Goal: Use online tool/utility: Utilize a website feature to perform a specific function

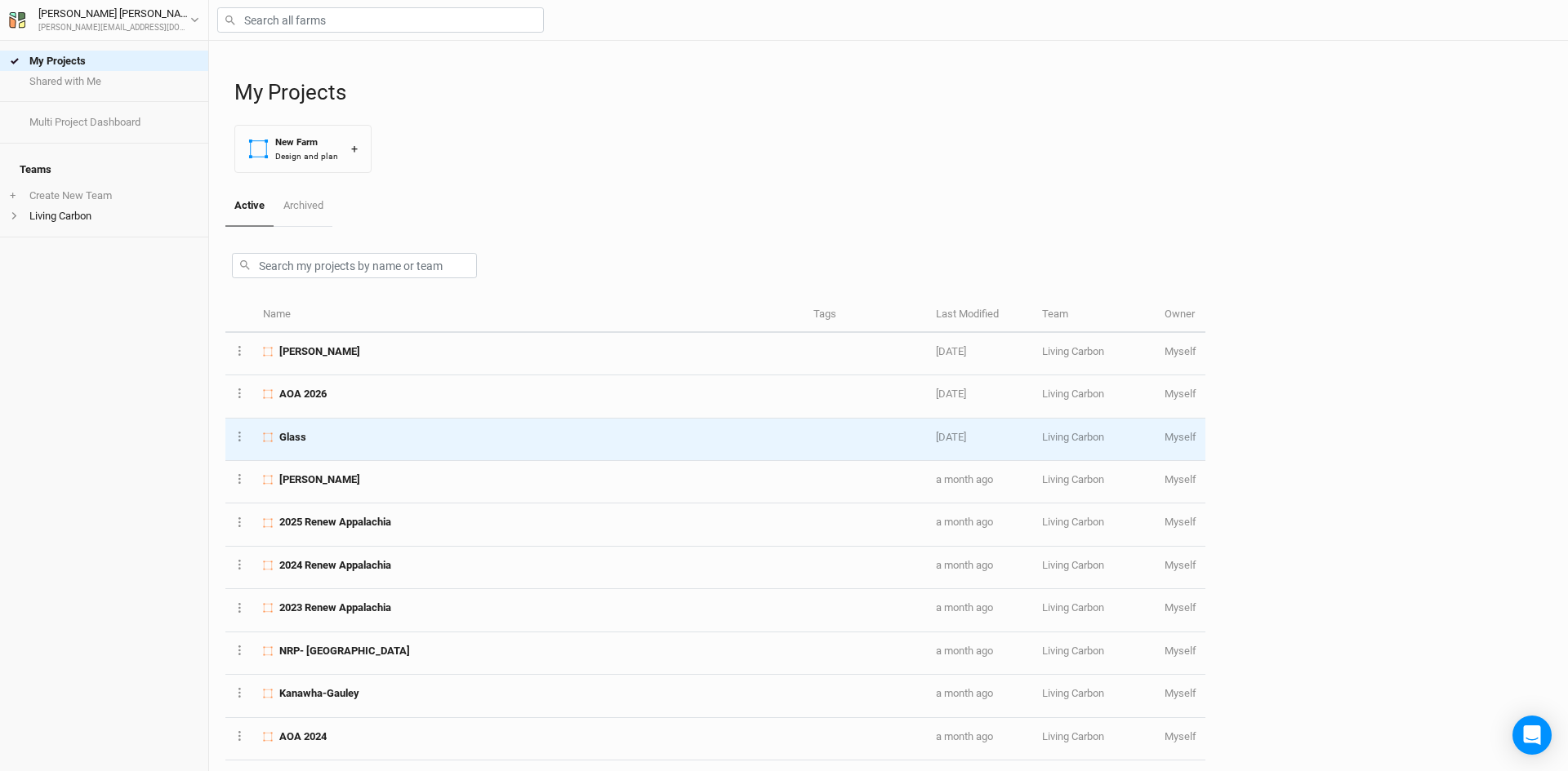
click at [333, 434] on div "Glass" at bounding box center [529, 438] width 532 height 15
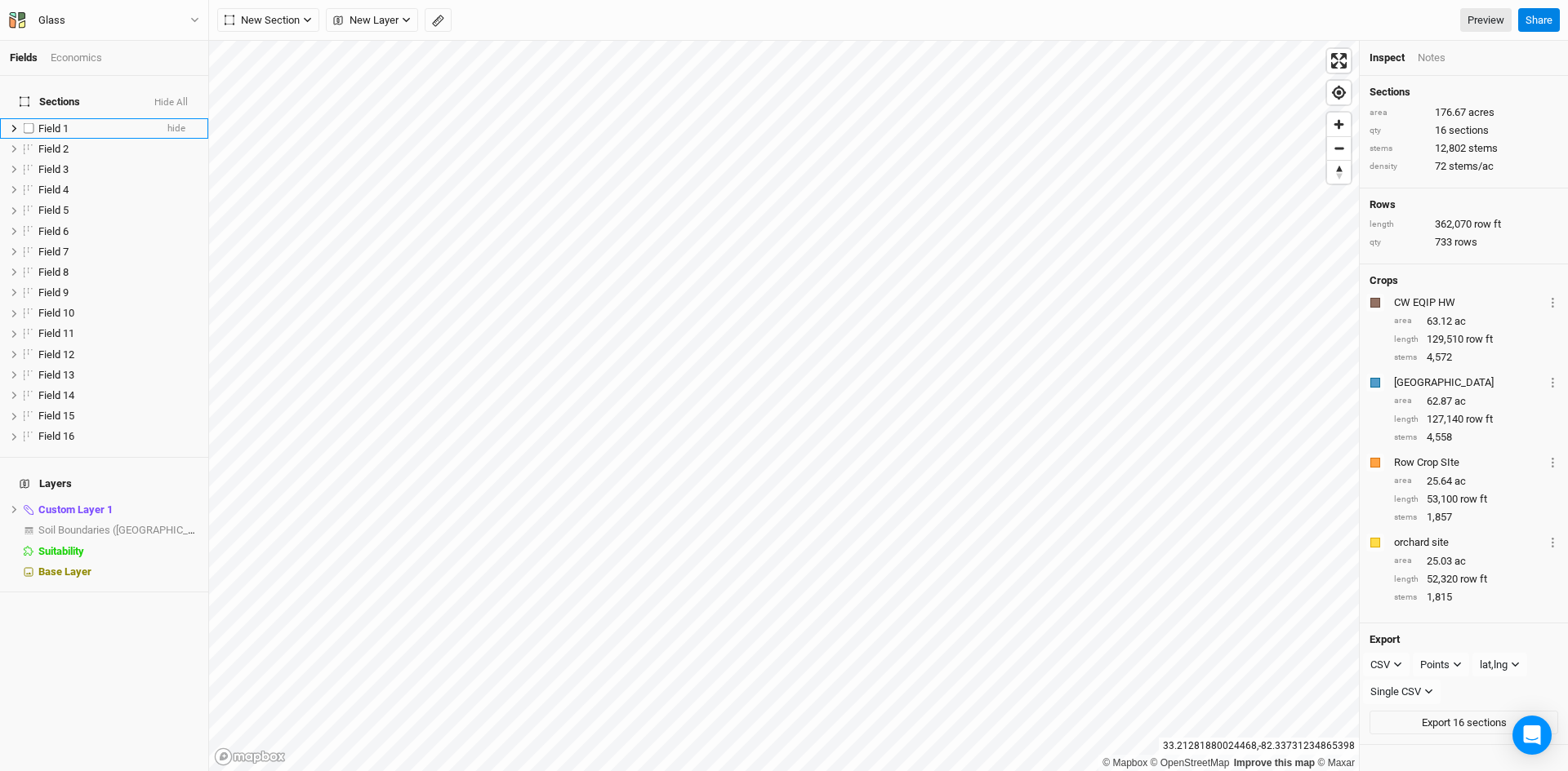
click at [60, 123] on span "Field 1" at bounding box center [53, 128] width 31 height 12
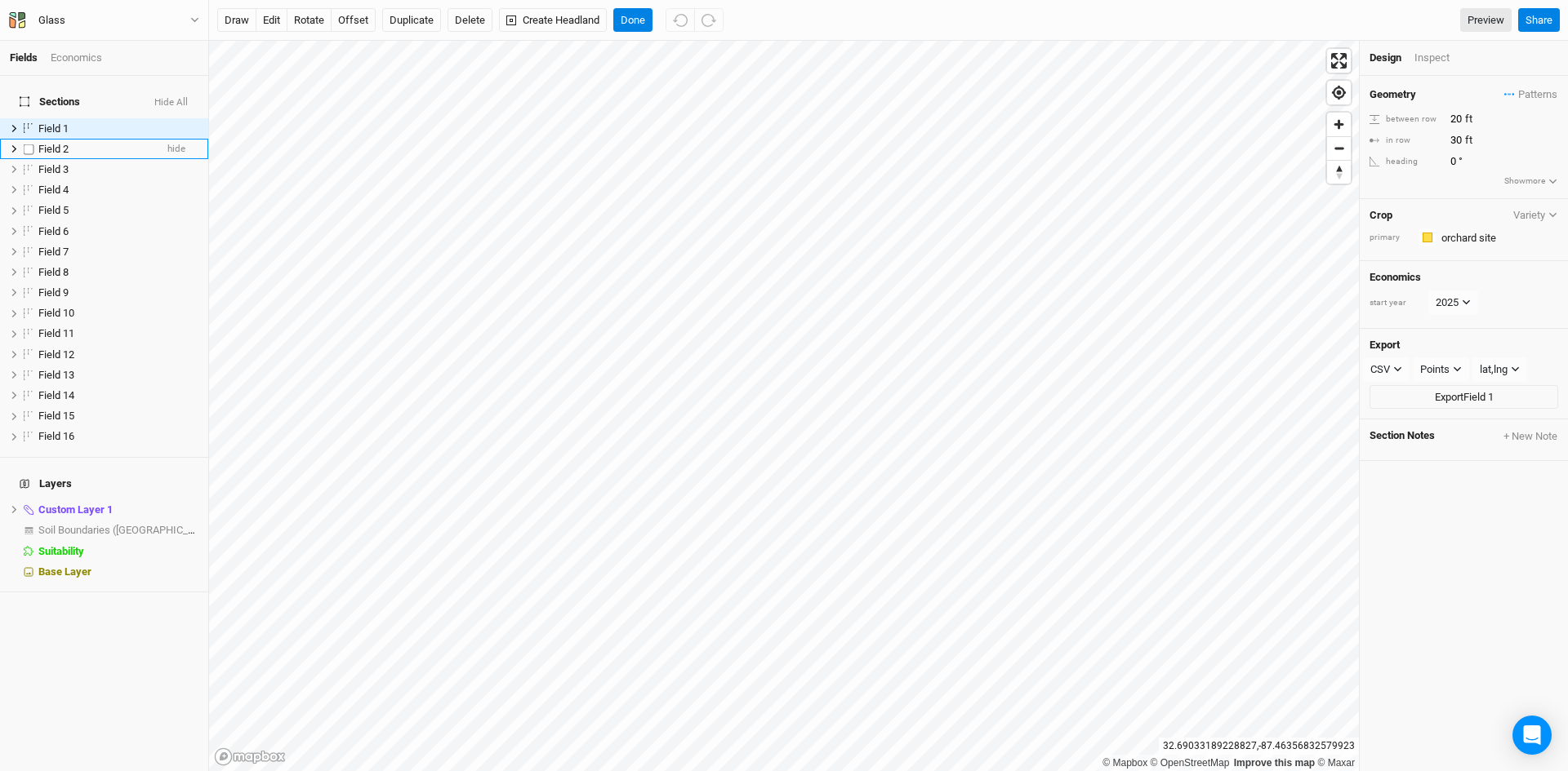
click at [57, 143] on span "Field 2" at bounding box center [53, 149] width 31 height 12
click at [638, 10] on button "Done" at bounding box center [633, 20] width 39 height 24
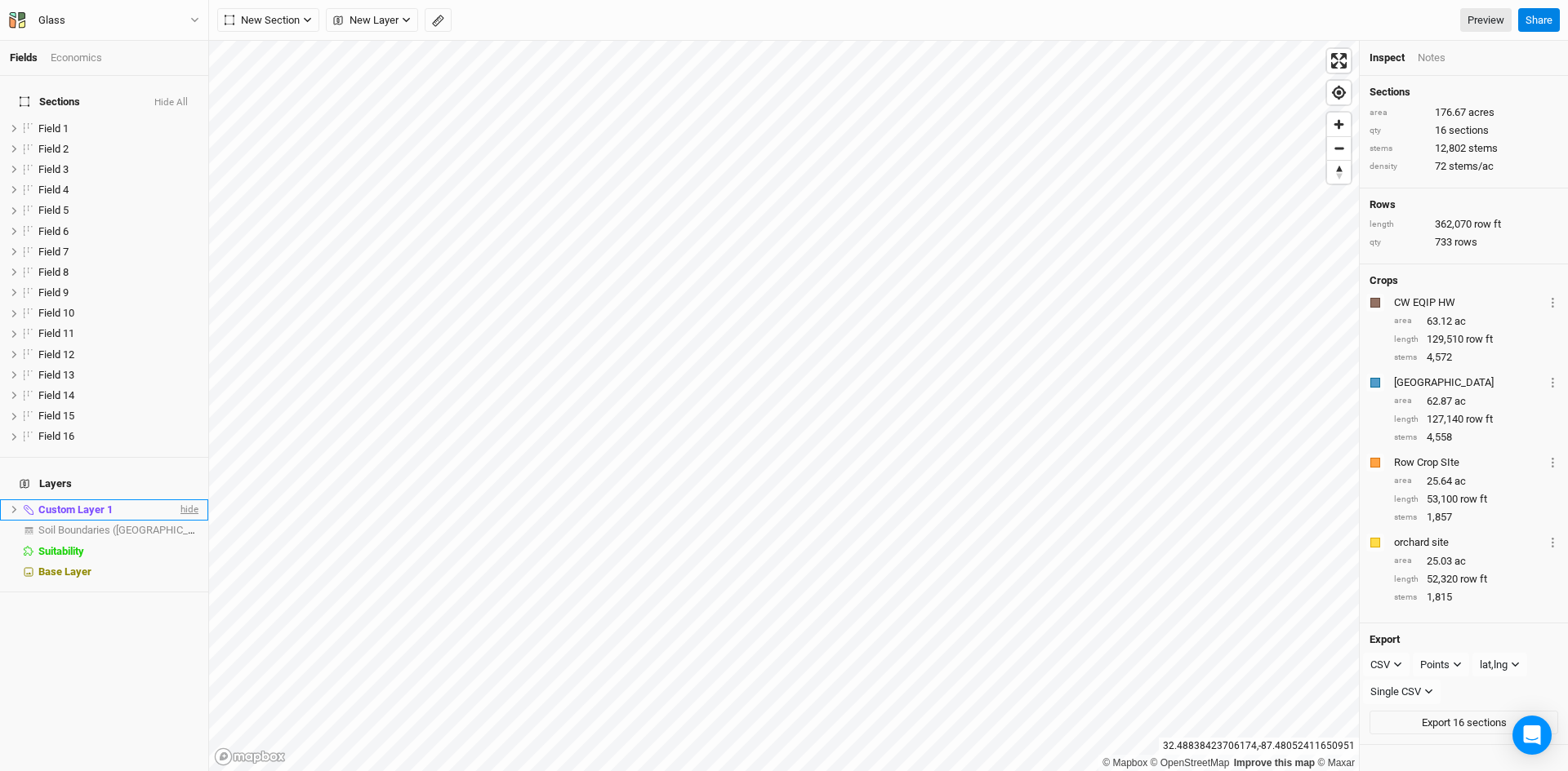
click at [181, 500] on span "hide" at bounding box center [188, 510] width 21 height 20
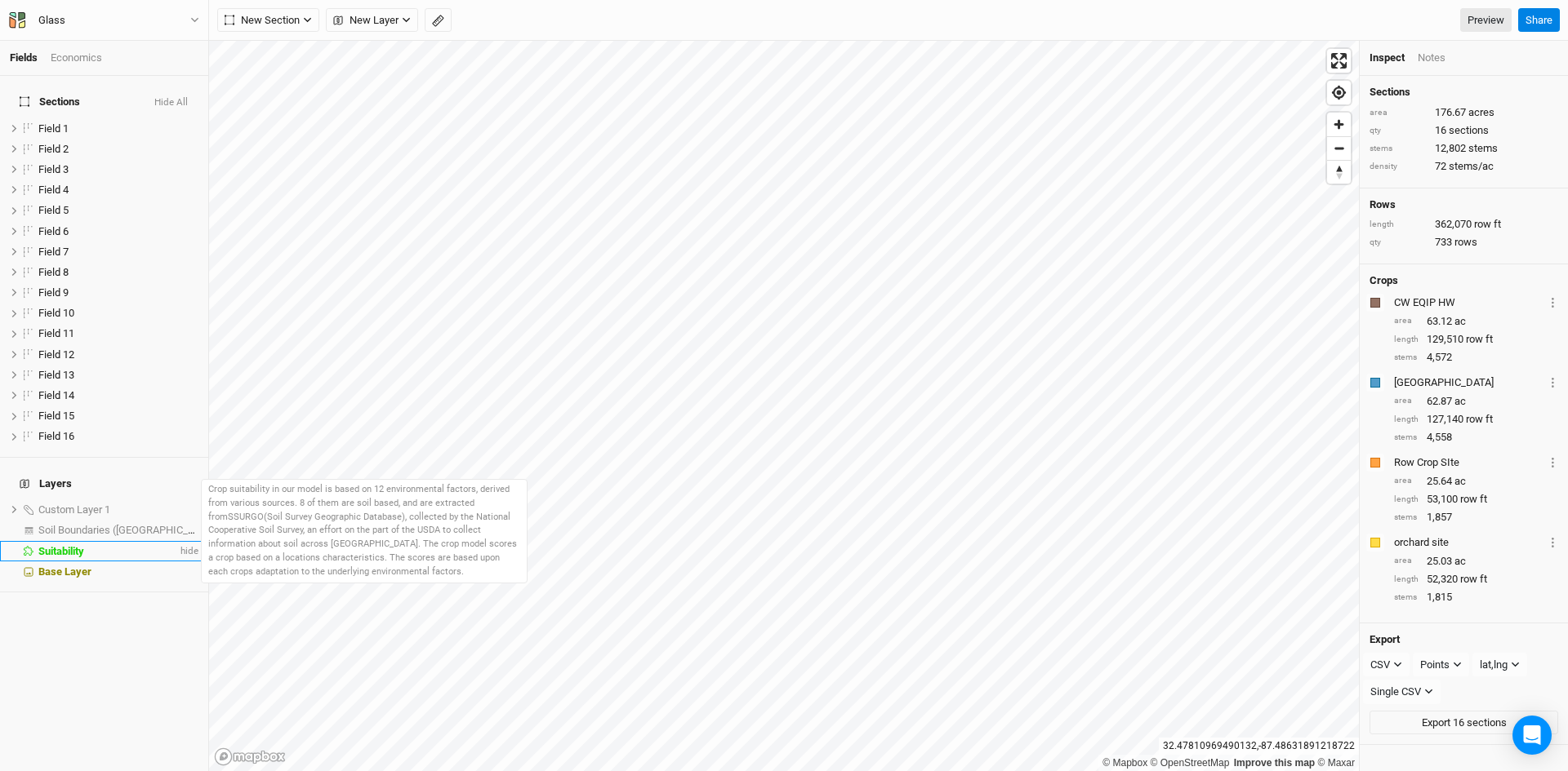
click at [58, 545] on span "Suitability" at bounding box center [60, 551] width 46 height 12
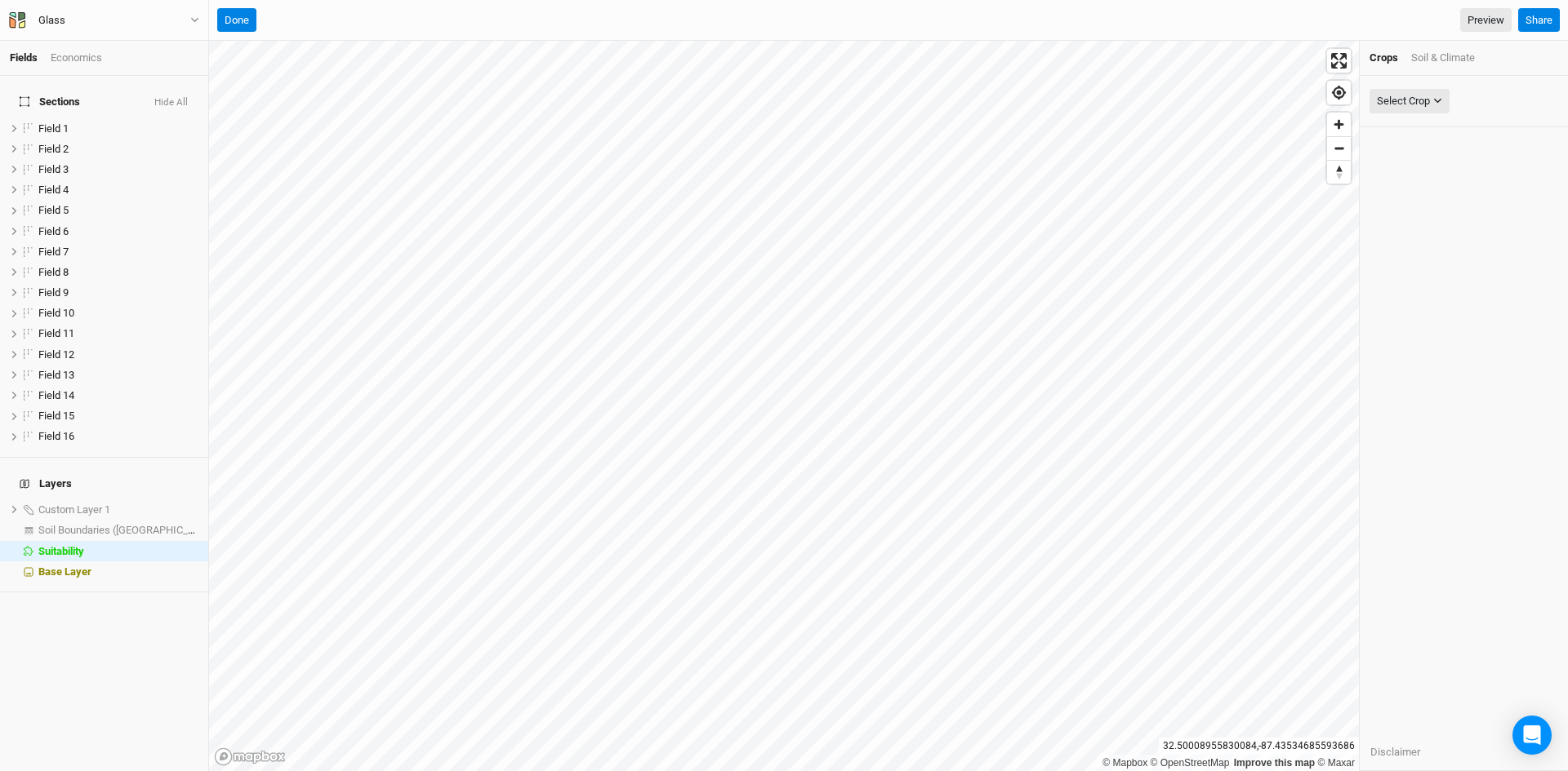
click at [1444, 53] on div "Soil & Climate" at bounding box center [1443, 58] width 64 height 15
click at [1457, 54] on div "Soil & Climate" at bounding box center [1442, 58] width 65 height 15
click at [1429, 104] on div "Select Attribute" at bounding box center [1412, 101] width 71 height 17
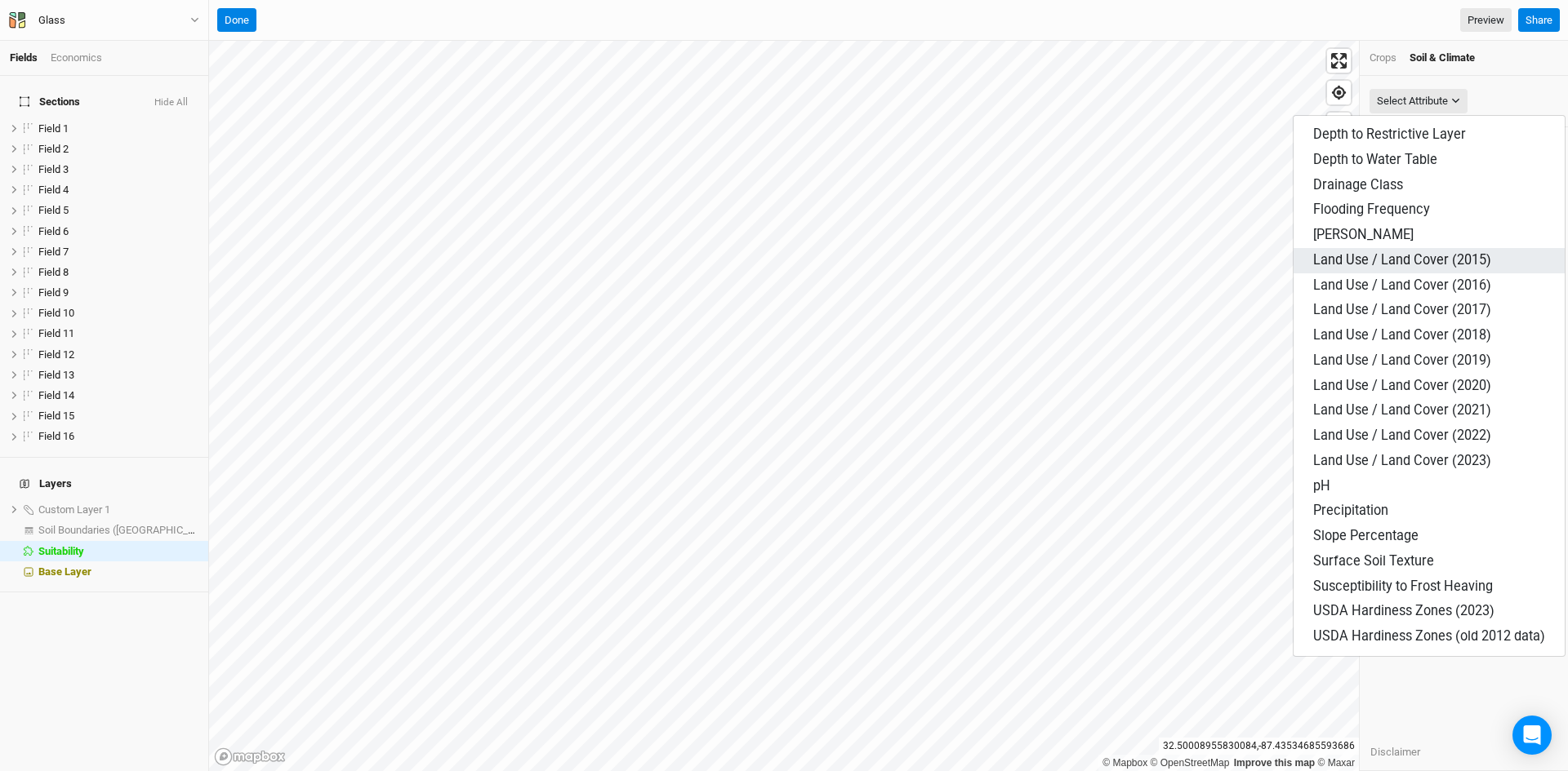
click at [1408, 256] on span "Land Use / Land Cover (2015)" at bounding box center [1403, 259] width 178 height 16
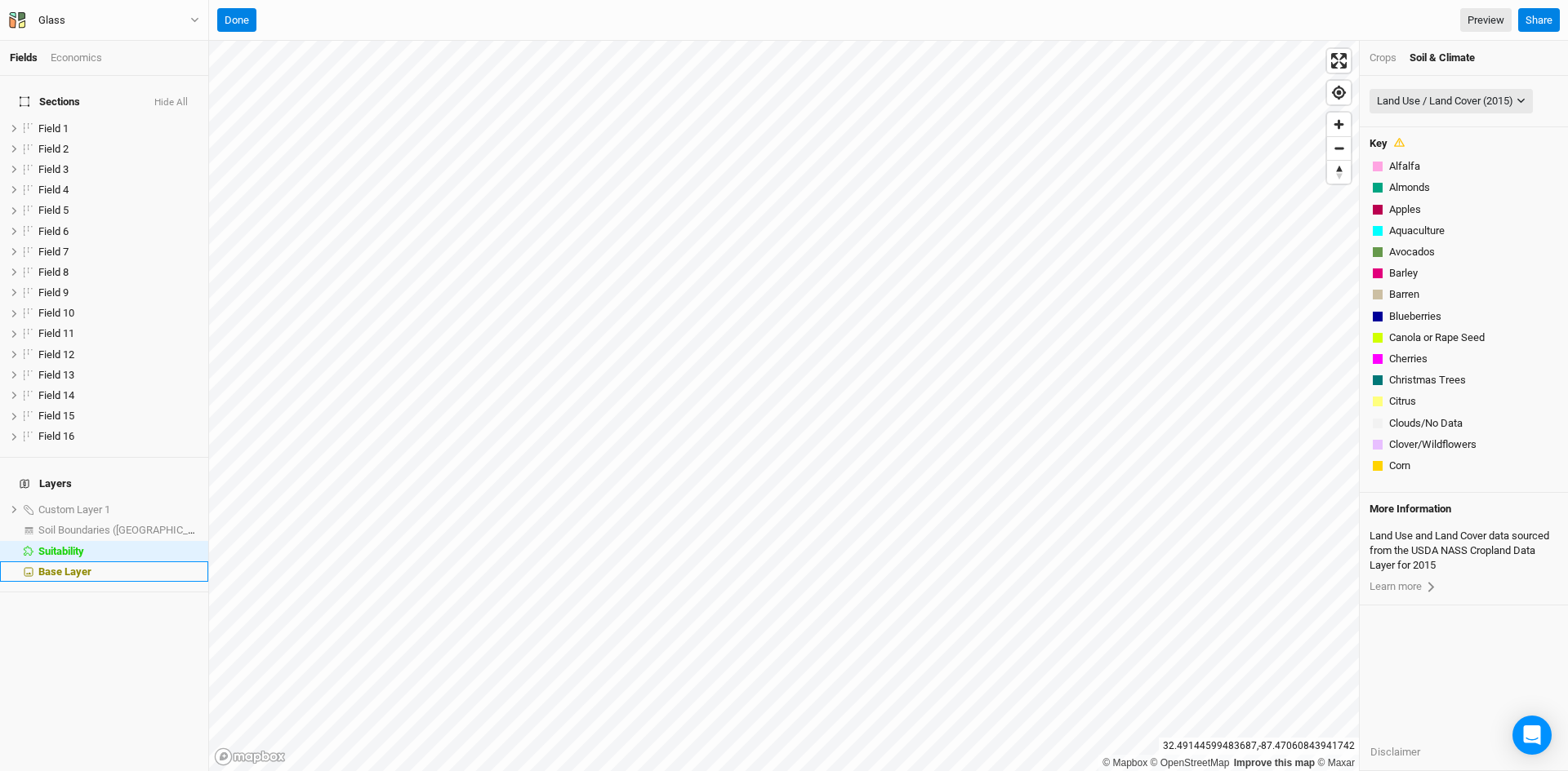
scroll to position [360, 0]
